Goal: Use online tool/utility: Utilize a website feature to perform a specific function

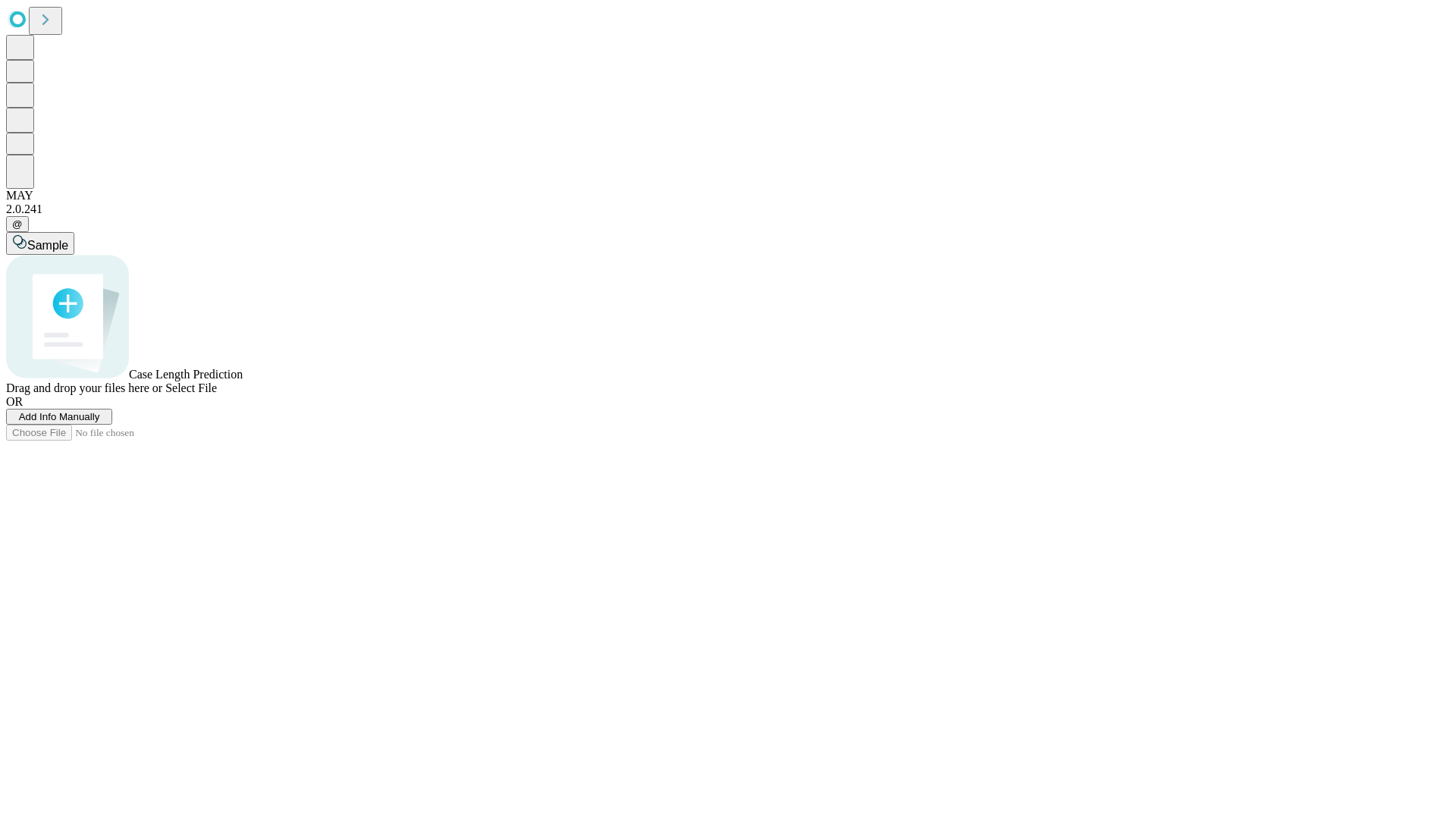
click at [217, 394] on span "Select File" at bounding box center [191, 388] width 52 height 13
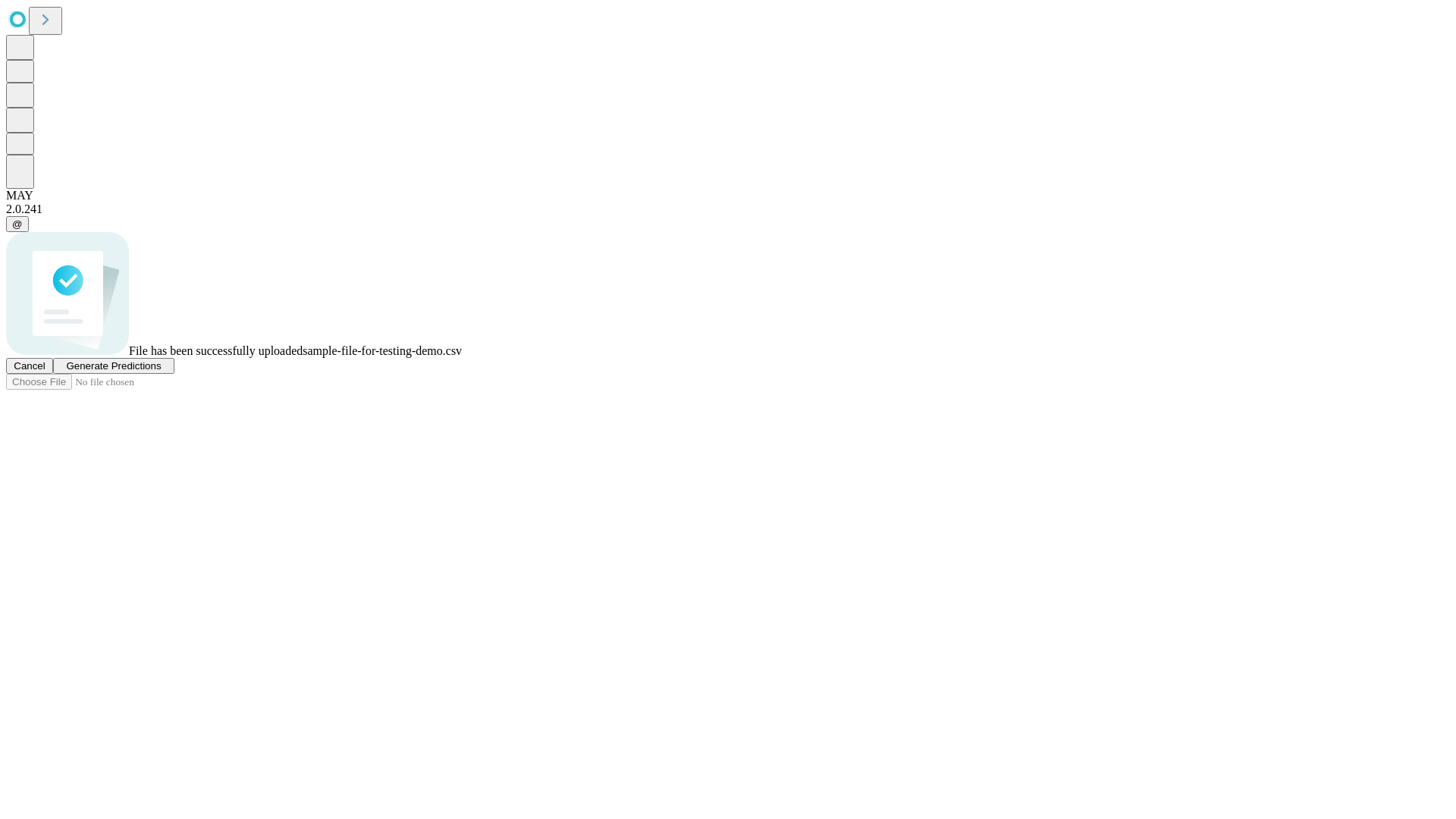
click at [160, 372] on span "Generate Predictions" at bounding box center [113, 366] width 94 height 11
